Goal: Information Seeking & Learning: Compare options

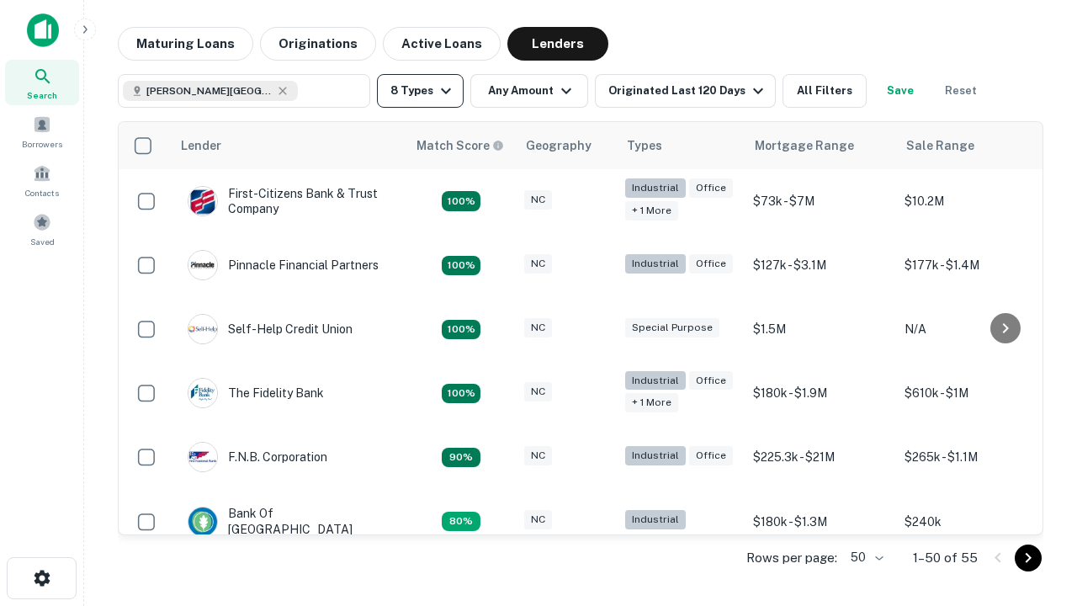
click at [420, 91] on button "8 Types" at bounding box center [420, 91] width 87 height 34
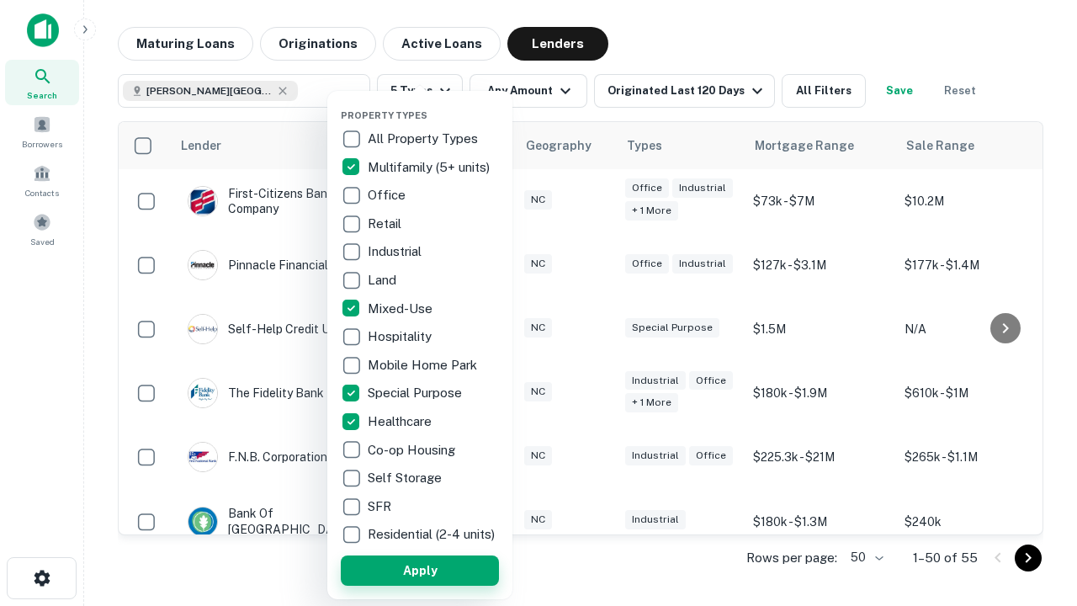
click at [420, 570] on button "Apply" at bounding box center [420, 571] width 158 height 30
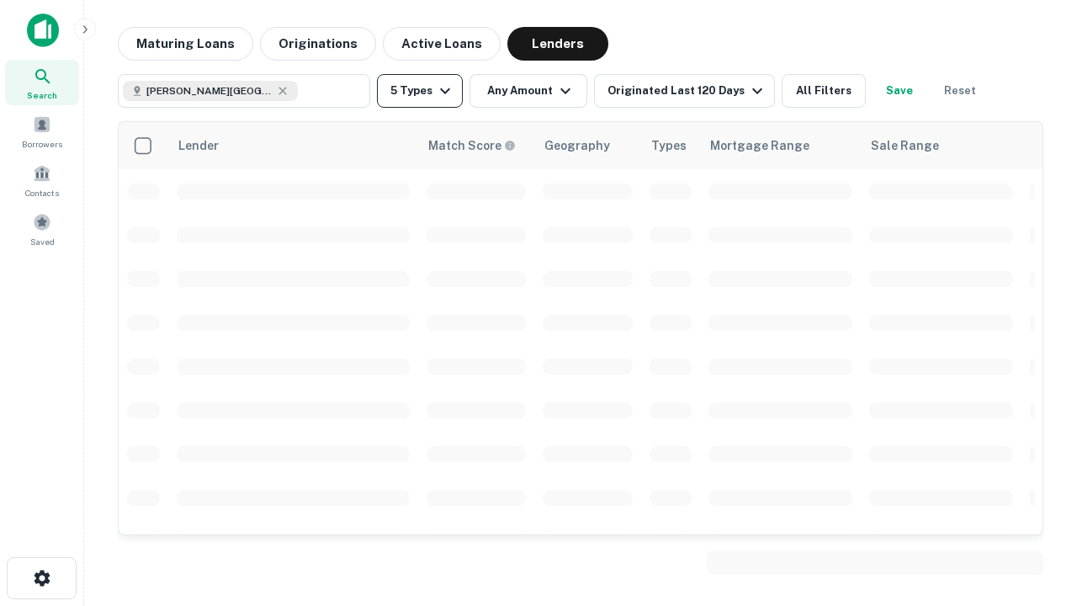
click at [420, 91] on button "5 Types" at bounding box center [420, 91] width 86 height 34
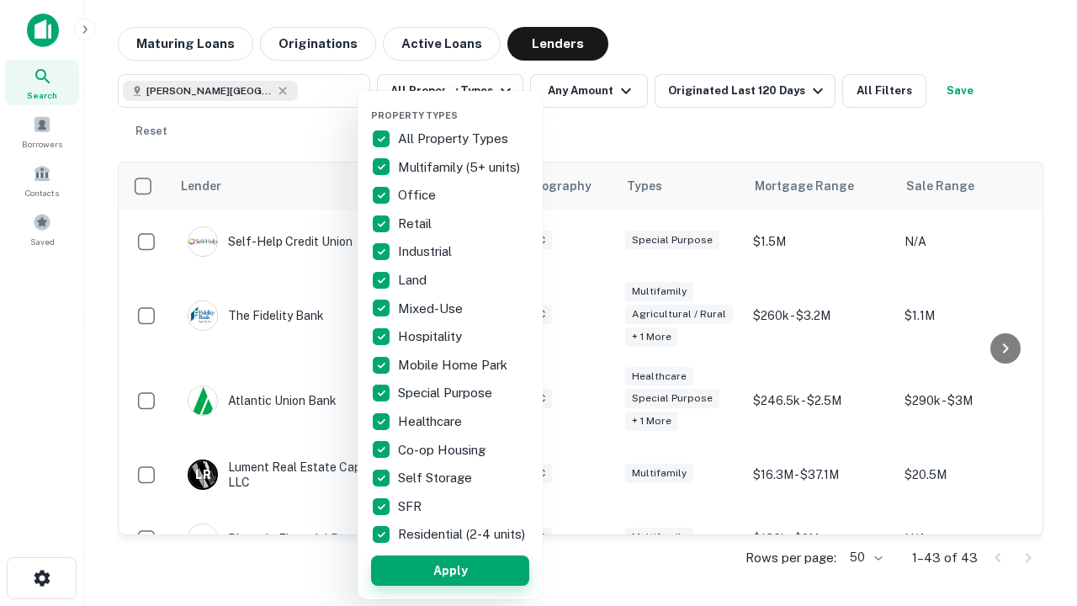
click at [450, 570] on button "Apply" at bounding box center [450, 571] width 158 height 30
